Goal: Navigation & Orientation: Find specific page/section

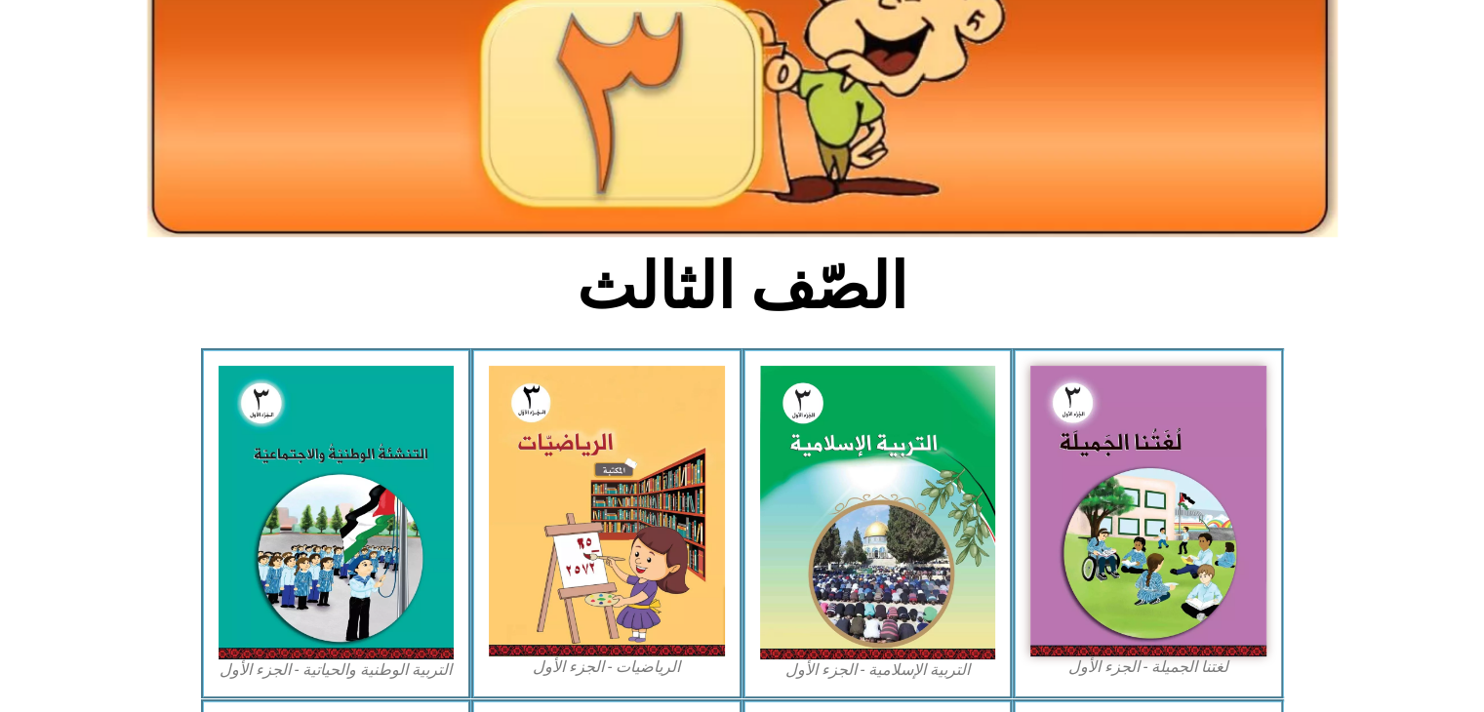
scroll to position [258, 0]
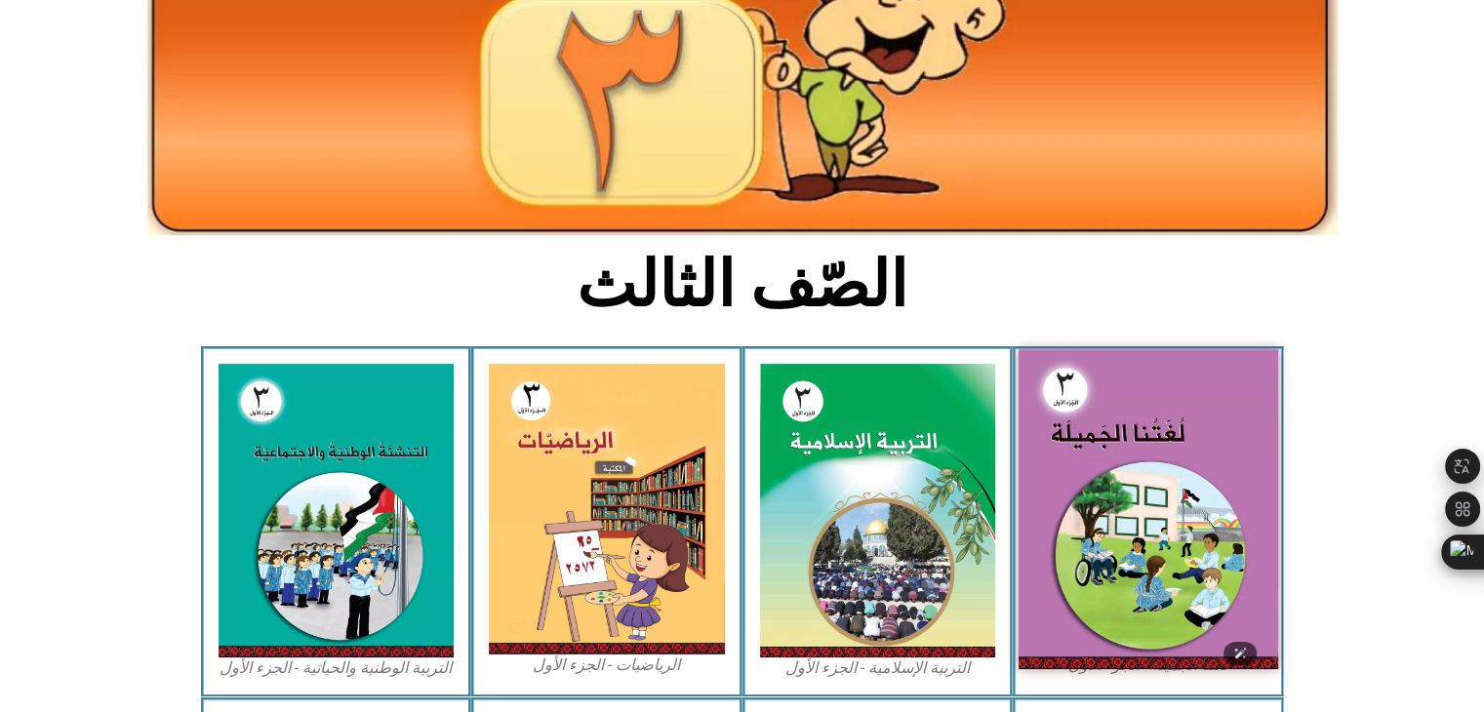
click at [1085, 497] on img at bounding box center [1149, 508] width 260 height 319
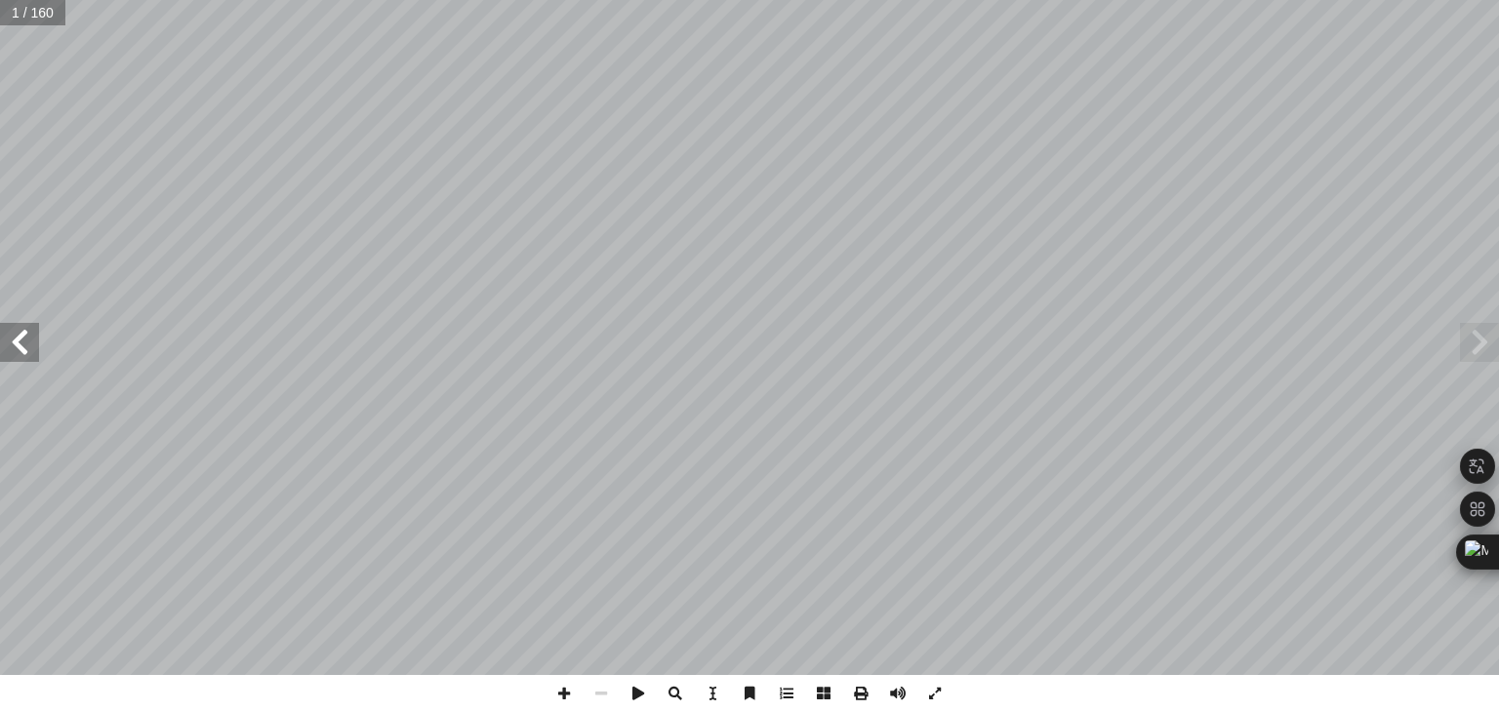
click at [20, 350] on span at bounding box center [19, 342] width 39 height 39
click at [14, 355] on span at bounding box center [19, 342] width 39 height 39
click at [1463, 344] on span at bounding box center [1479, 342] width 39 height 39
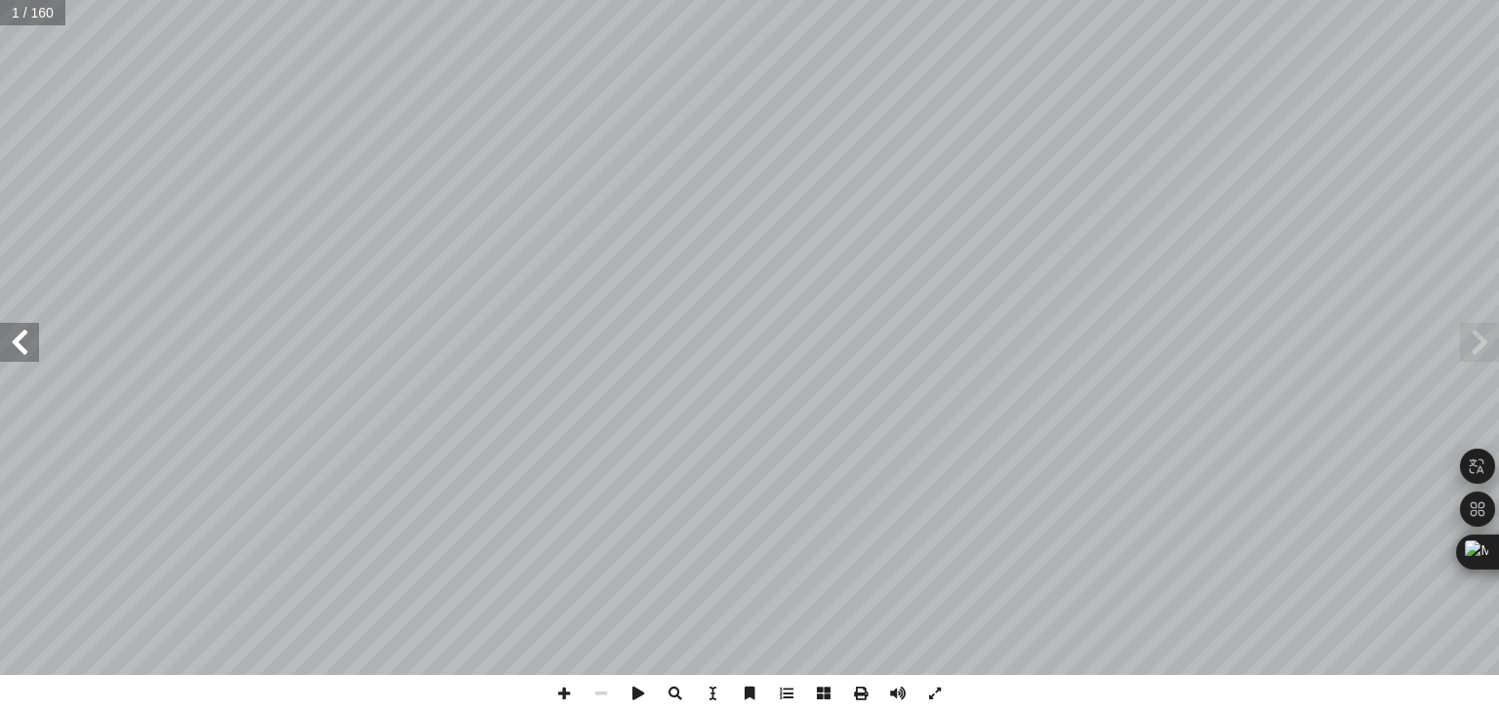
click at [1488, 344] on span at bounding box center [1479, 342] width 39 height 39
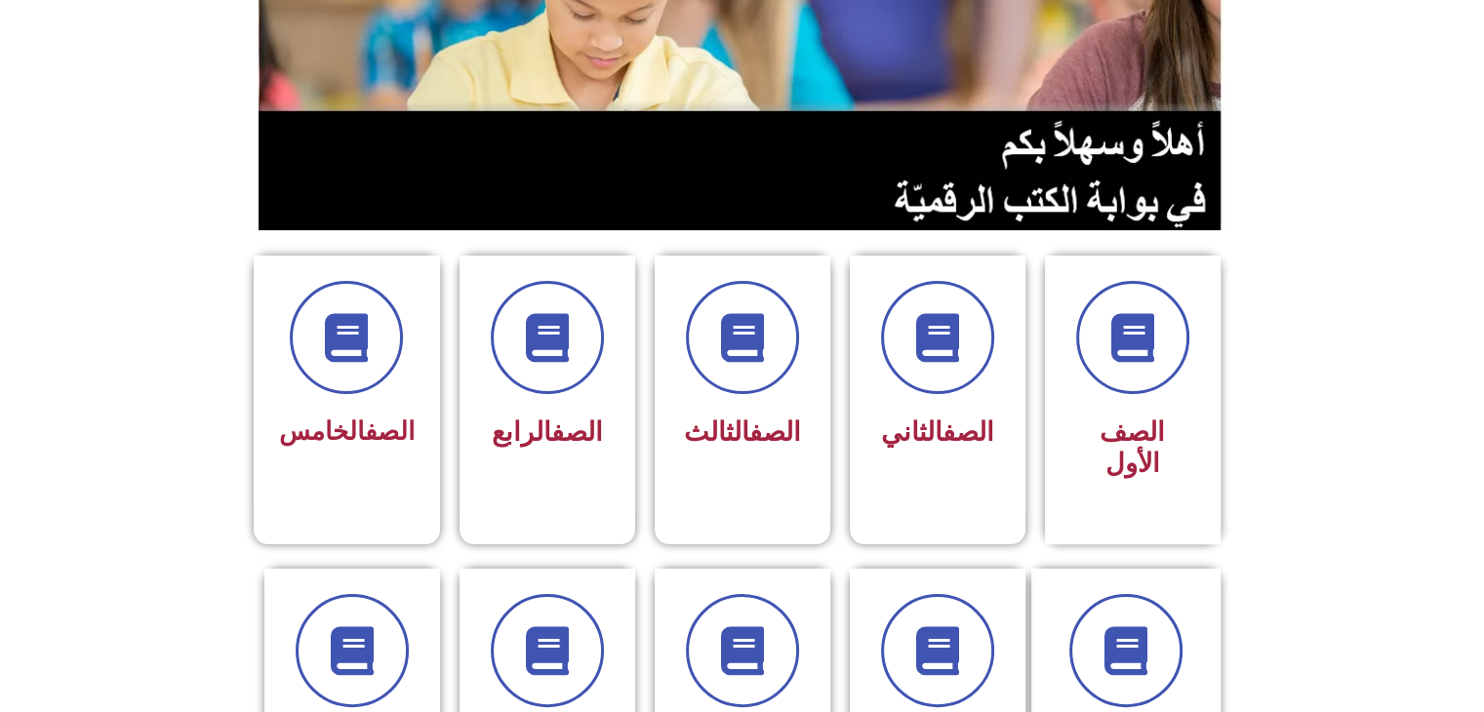
scroll to position [293, 0]
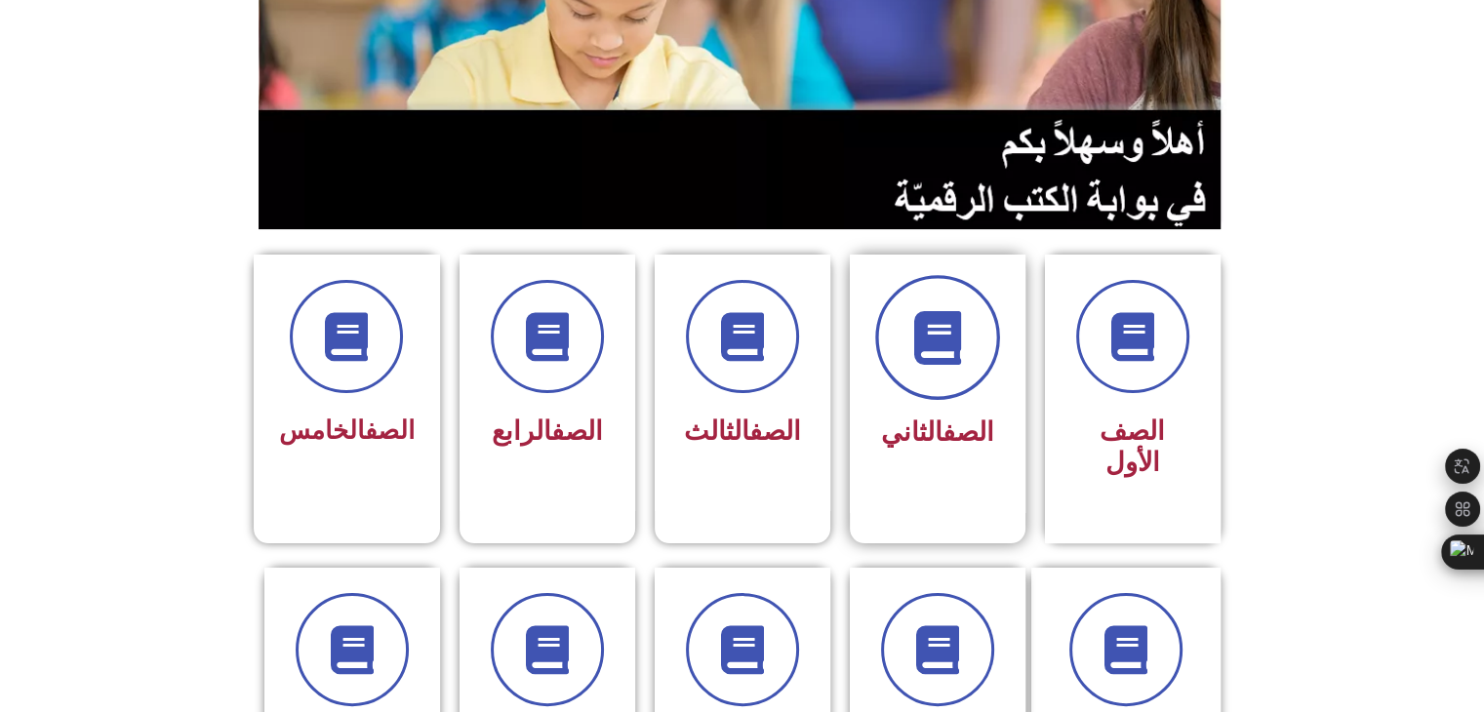
click at [913, 364] on span at bounding box center [937, 337] width 125 height 125
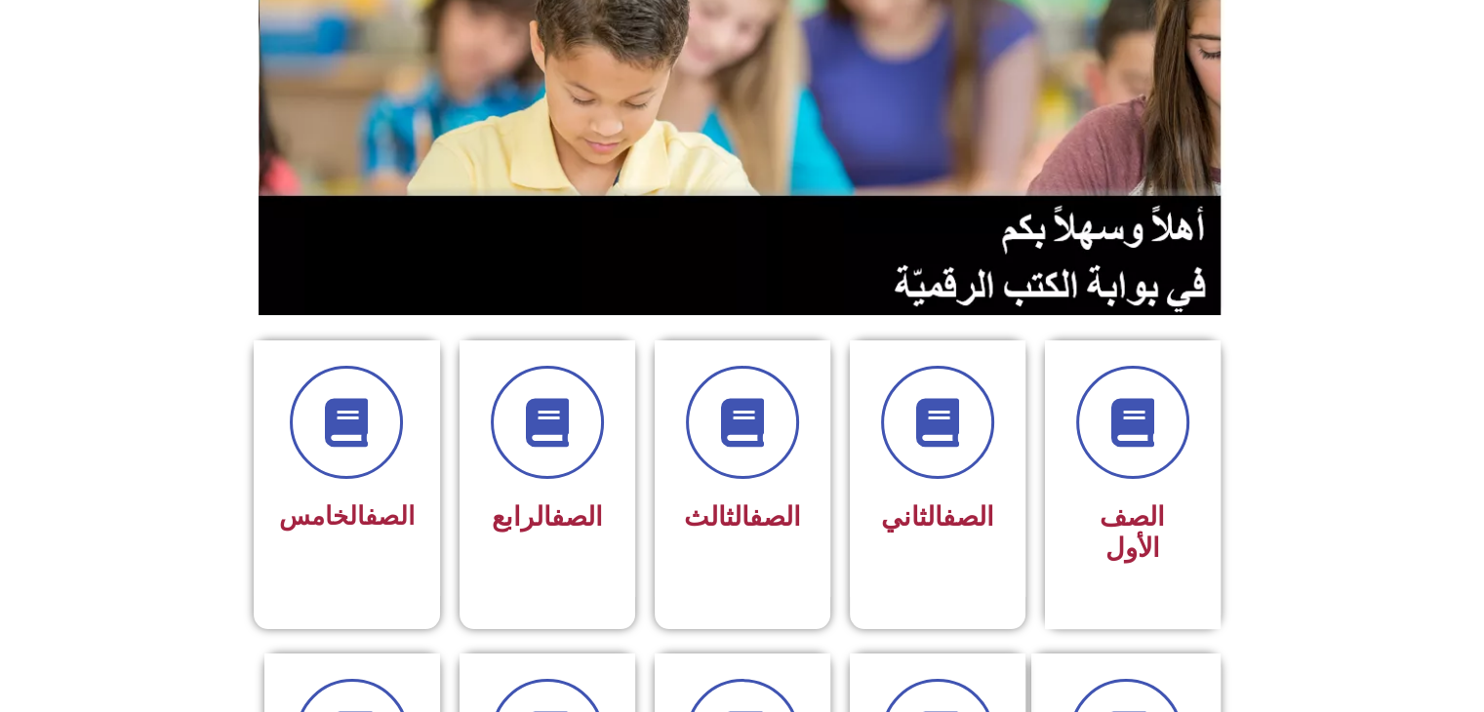
scroll to position [222, 0]
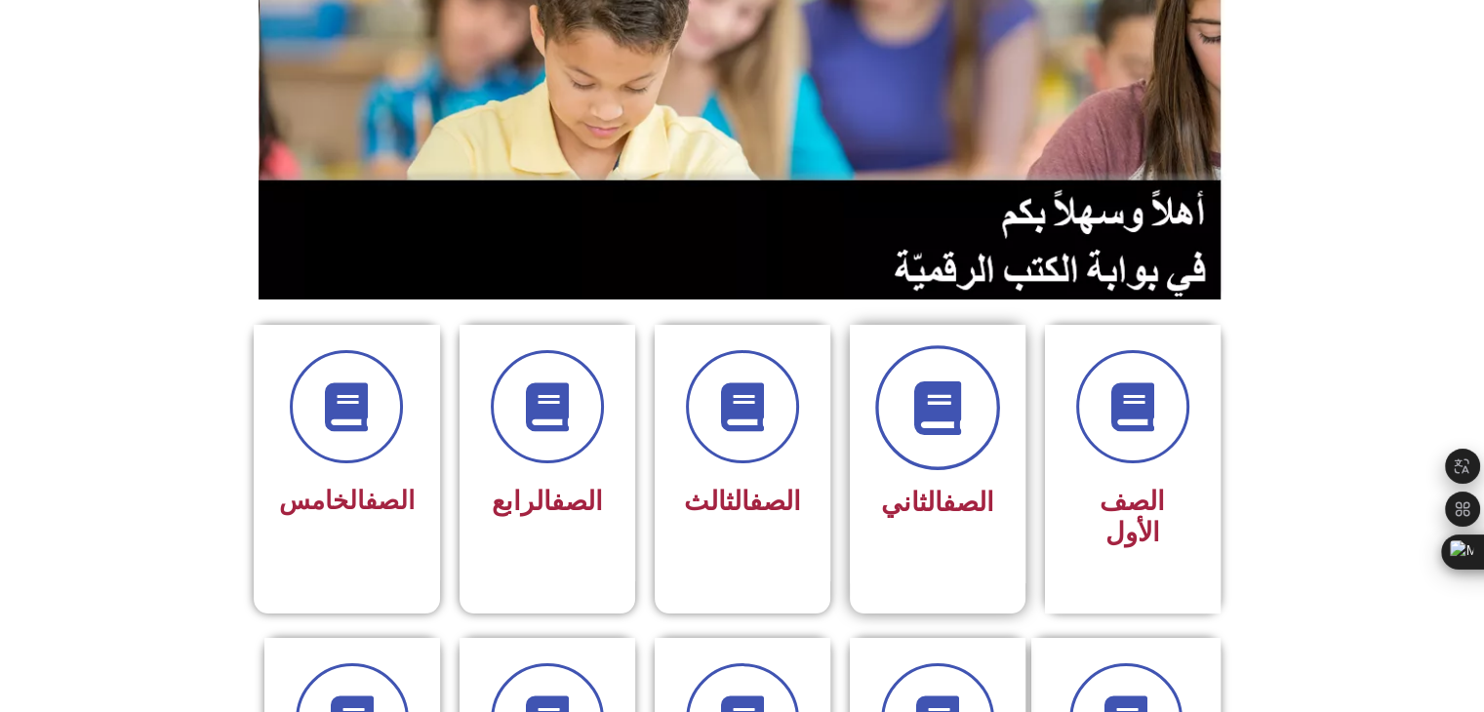
click at [931, 456] on span at bounding box center [937, 407] width 125 height 125
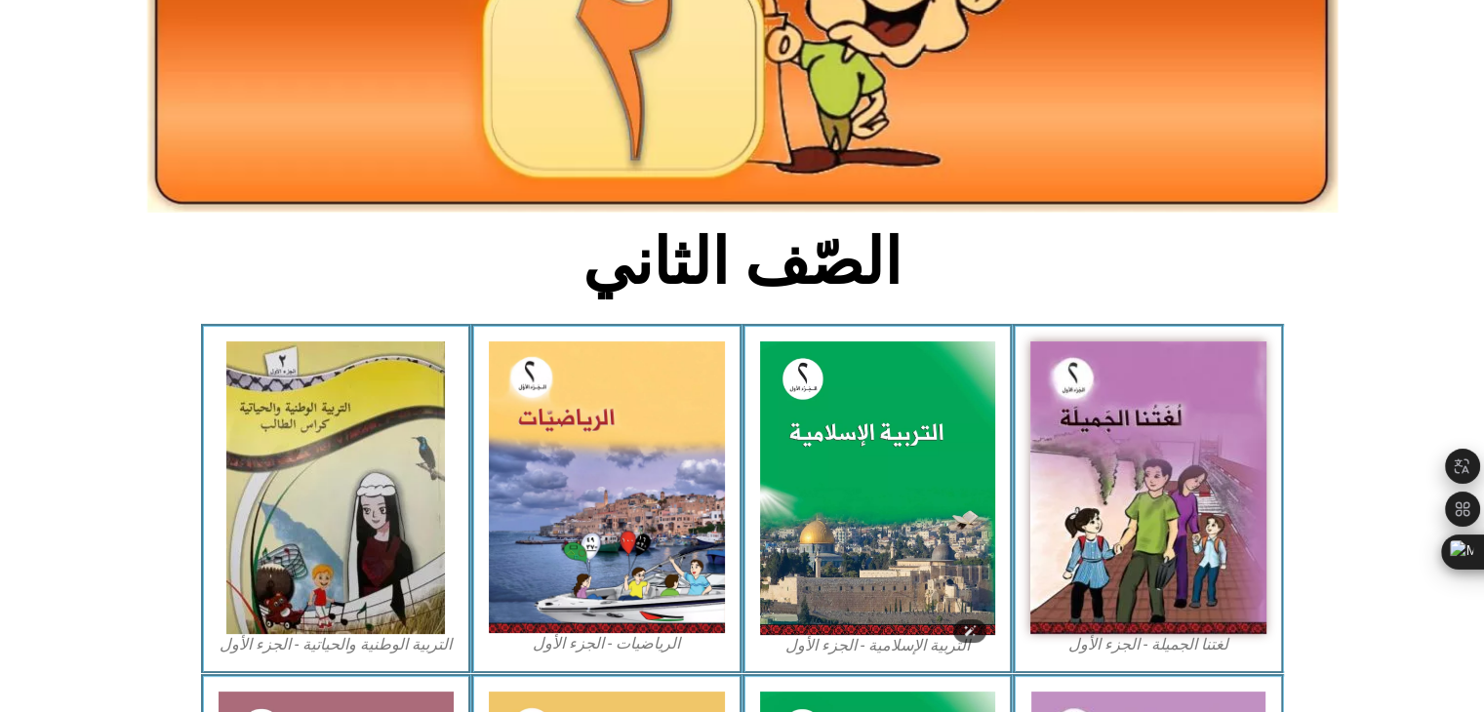
scroll to position [285, 0]
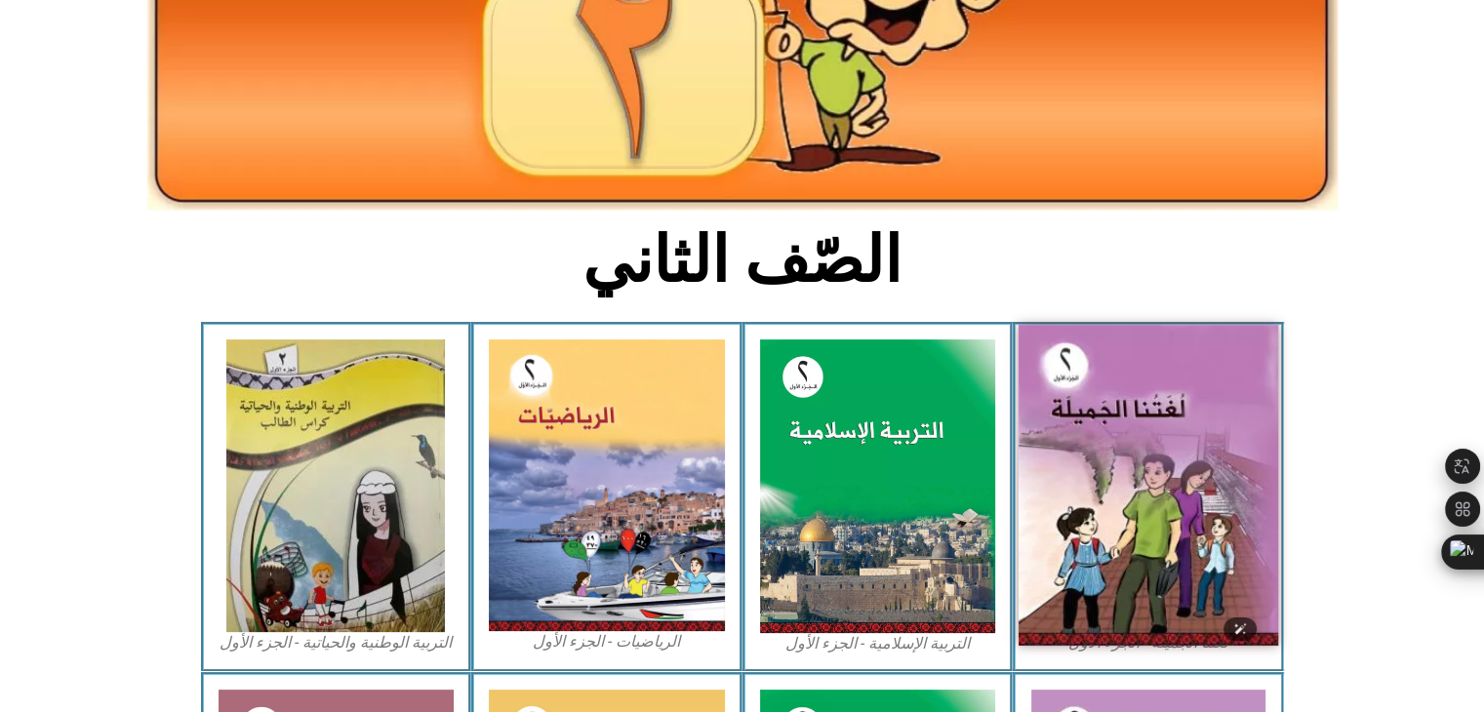
click at [1223, 523] on img at bounding box center [1149, 485] width 260 height 321
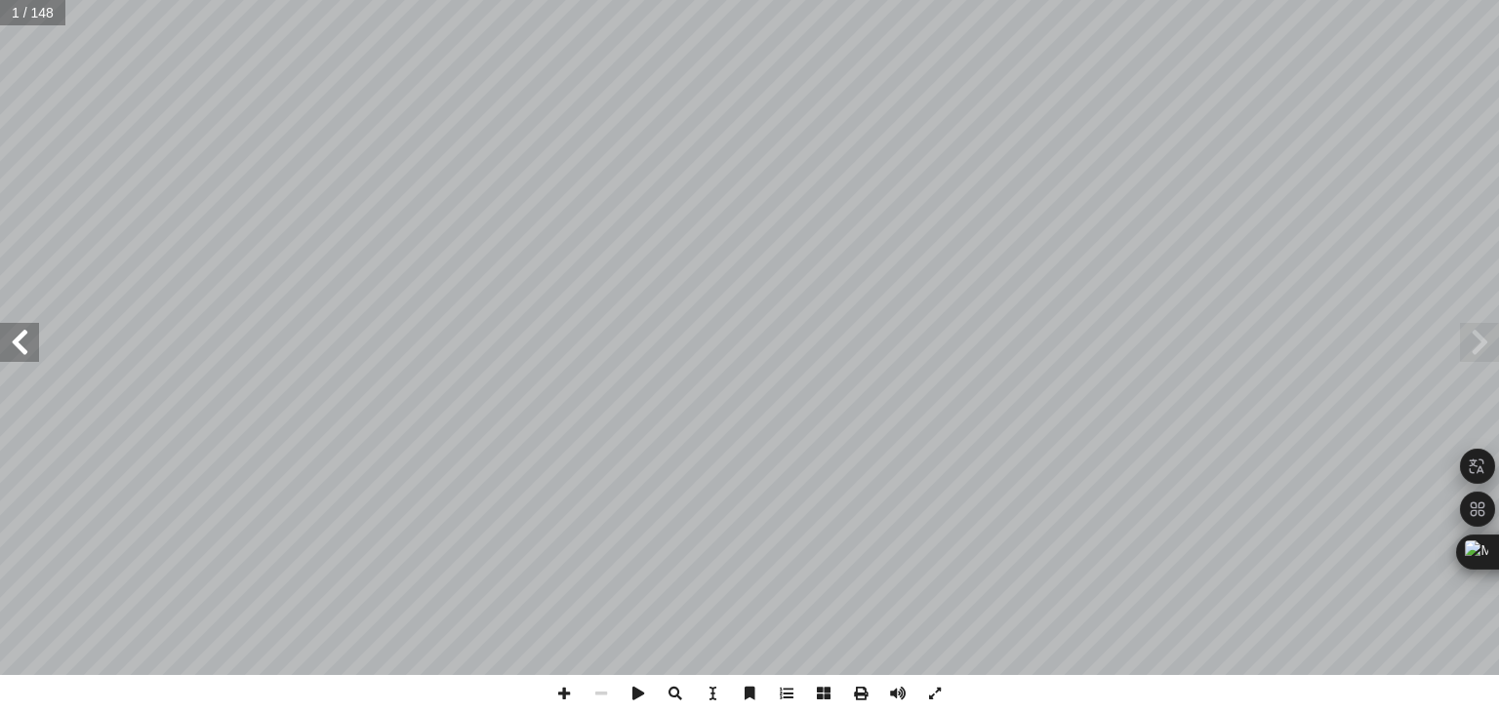
click at [28, 356] on span at bounding box center [19, 342] width 39 height 39
click at [1472, 339] on span at bounding box center [1479, 342] width 39 height 39
